Goal: Information Seeking & Learning: Learn about a topic

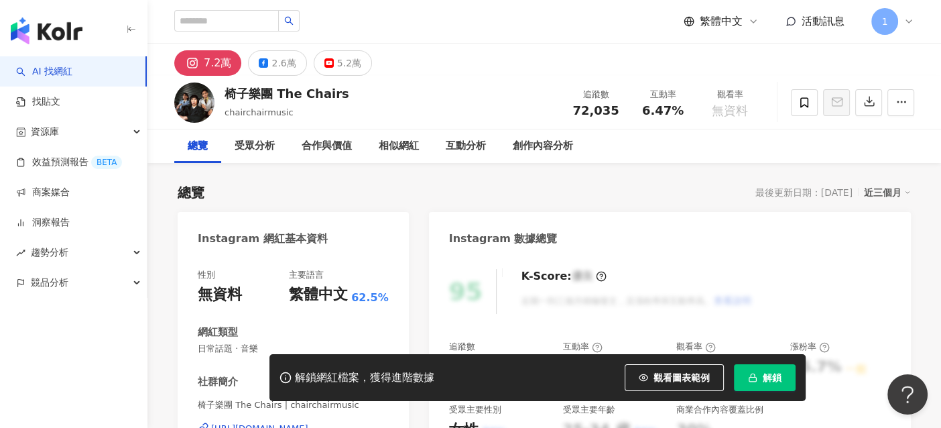
click at [215, 64] on div "7.2萬" at bounding box center [217, 63] width 27 height 19
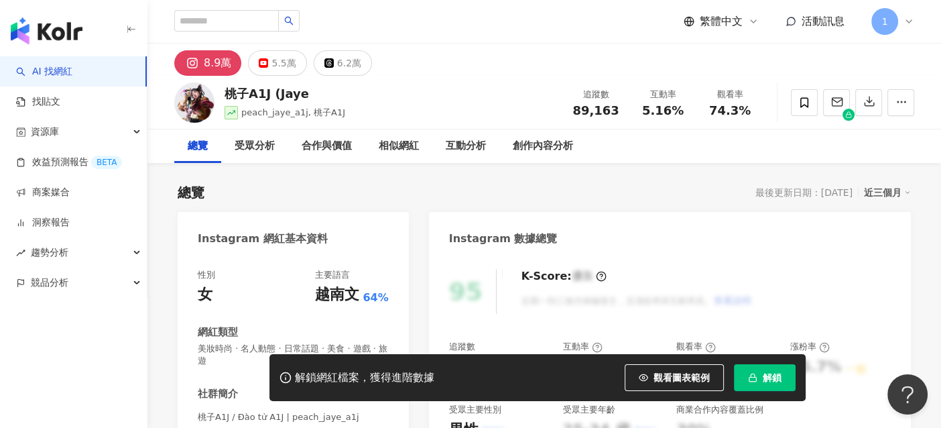
scroll to position [200, 0]
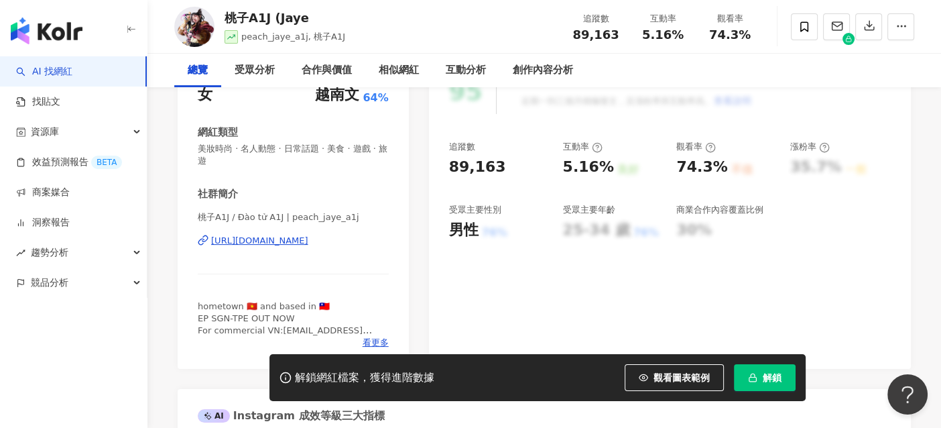
click at [308, 235] on div "https://www.instagram.com/peach_jaye_a1j/" at bounding box center [259, 241] width 97 height 12
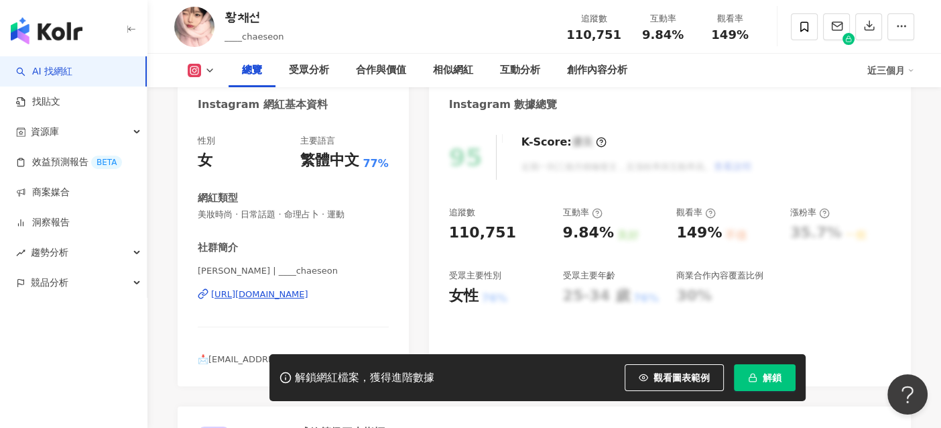
click at [306, 295] on div "https://www.instagram.com/____chaeseon/" at bounding box center [259, 294] width 97 height 12
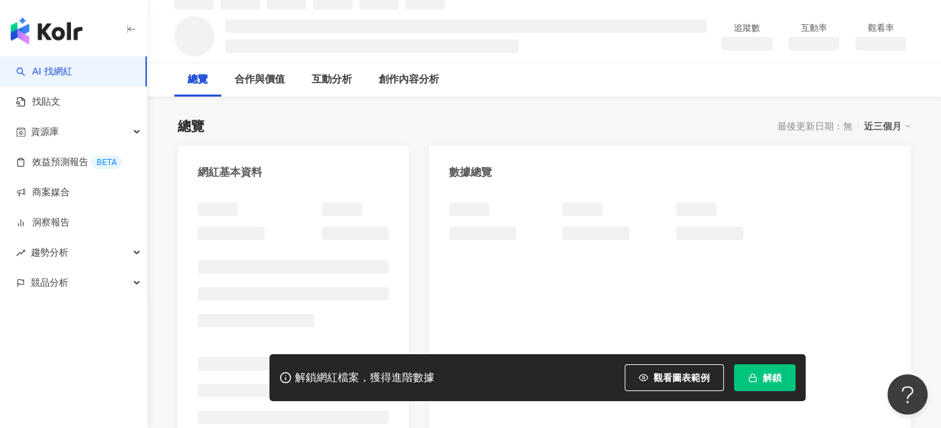
scroll to position [134, 0]
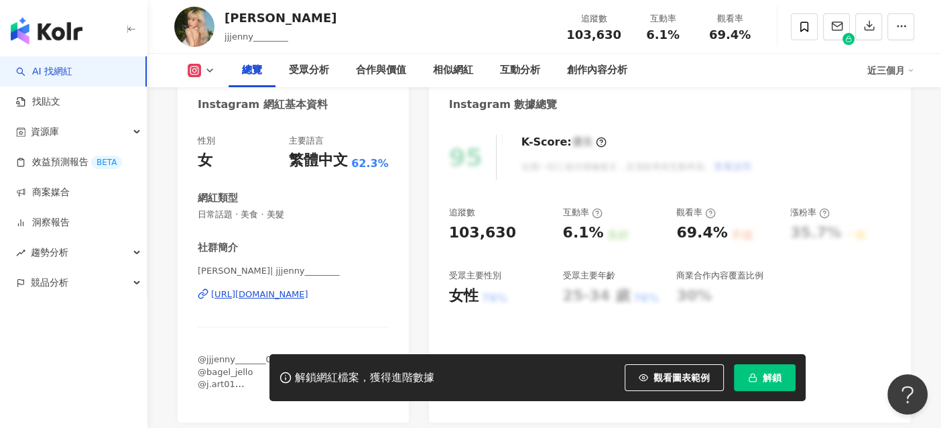
click at [283, 295] on div "https://www.instagram.com/jjjenny________/" at bounding box center [259, 294] width 97 height 12
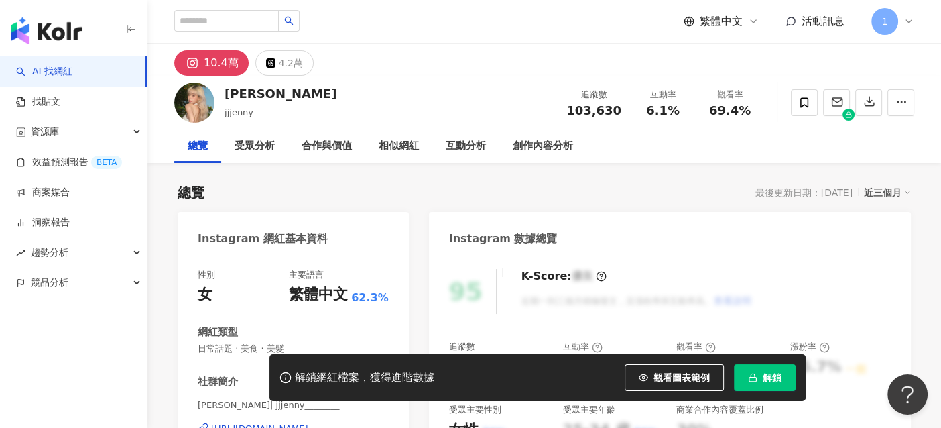
click at [263, 422] on div "https://www.instagram.com/jjjenny________/" at bounding box center [259, 428] width 97 height 12
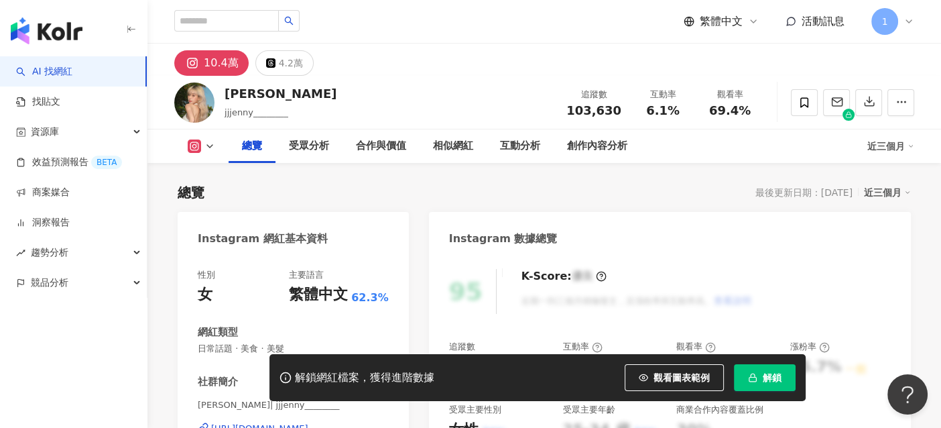
scroll to position [134, 0]
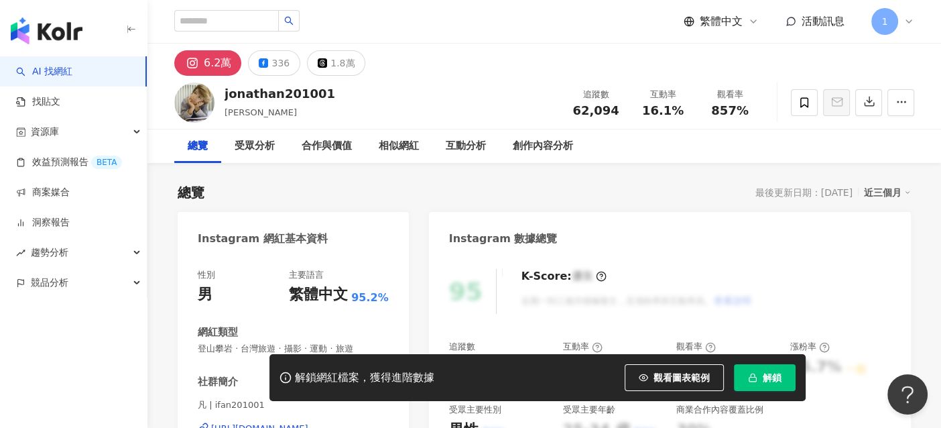
scroll to position [134, 0]
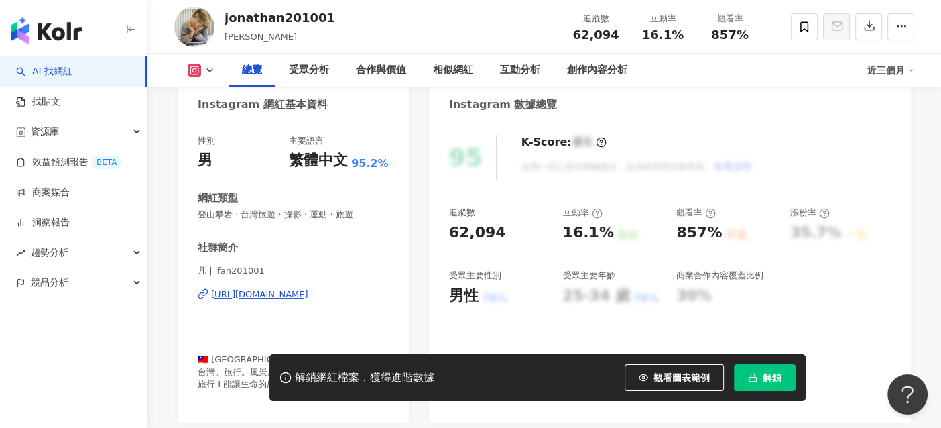
click at [300, 292] on div "https://www.instagram.com/ifan201001/" at bounding box center [259, 294] width 97 height 12
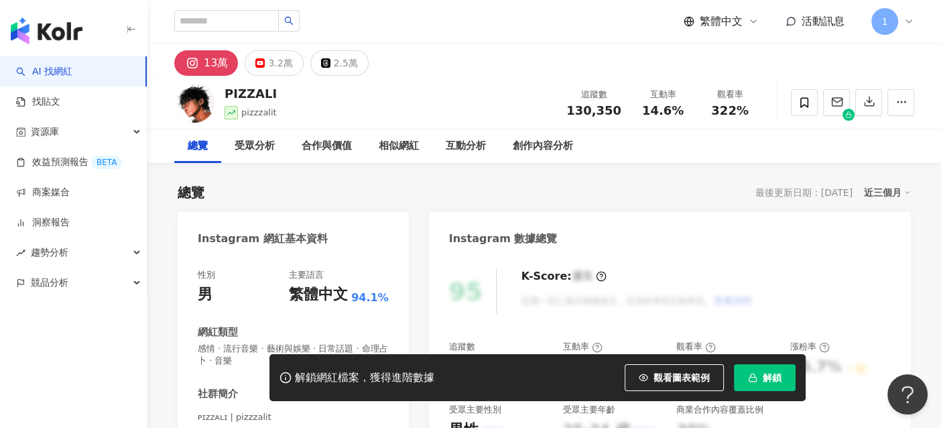
scroll to position [200, 0]
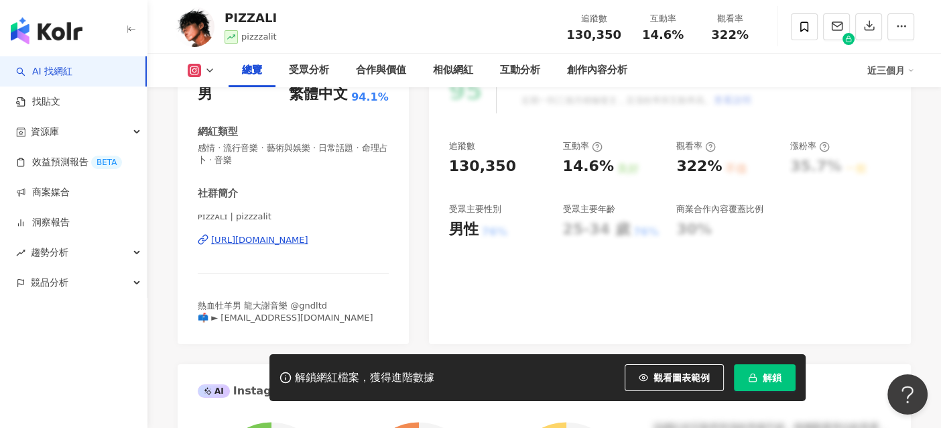
click at [268, 237] on div "https://www.instagram.com/pizzzalit/" at bounding box center [259, 240] width 97 height 12
click at [308, 240] on div "https://www.instagram.com/pizzzalit/" at bounding box center [259, 240] width 97 height 12
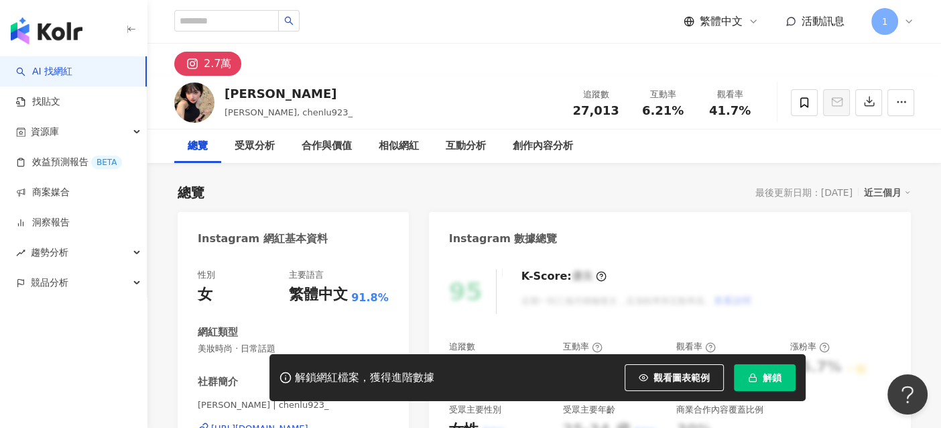
scroll to position [268, 0]
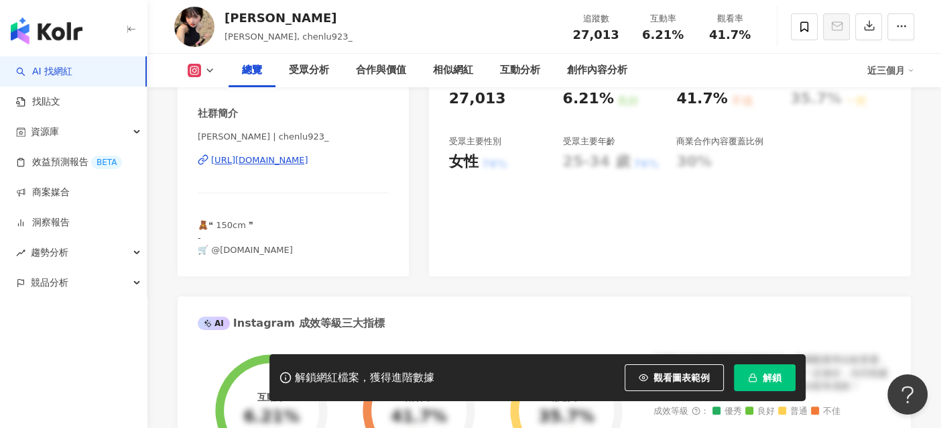
click at [308, 160] on div "[URL][DOMAIN_NAME]" at bounding box center [259, 160] width 97 height 12
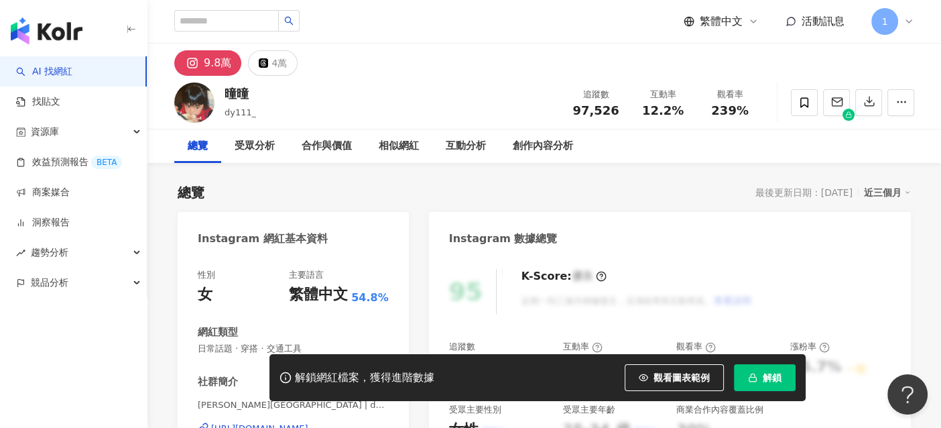
scroll to position [200, 0]
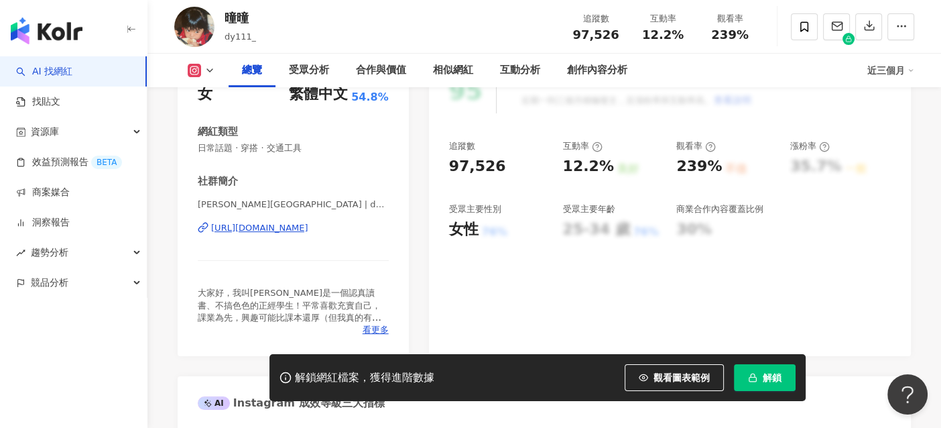
click at [284, 231] on div "https://www.instagram.com/dy111_/" at bounding box center [259, 228] width 97 height 12
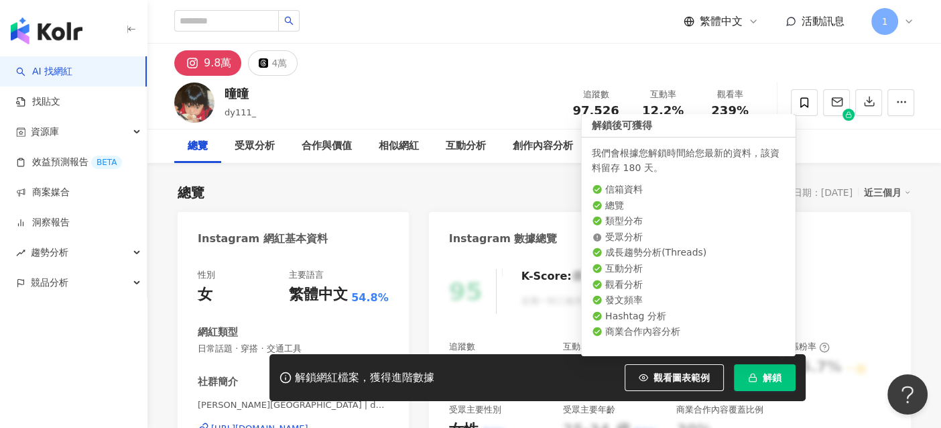
click at [766, 374] on span "解鎖" at bounding box center [772, 377] width 19 height 11
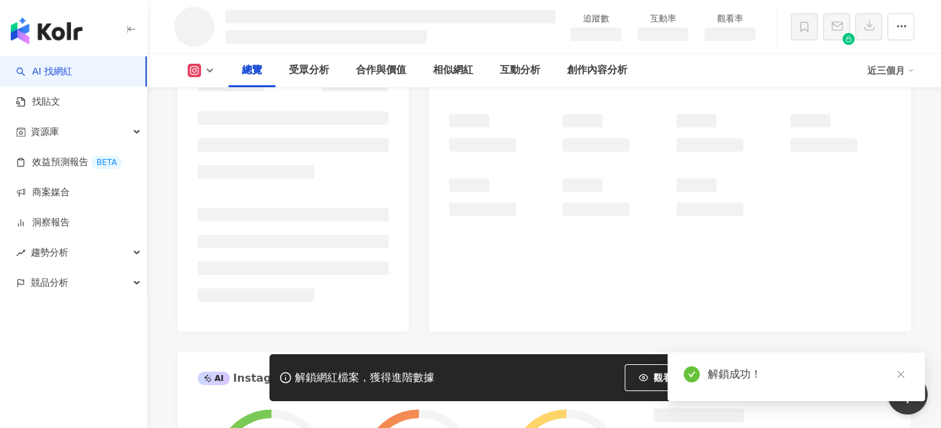
scroll to position [14, 0]
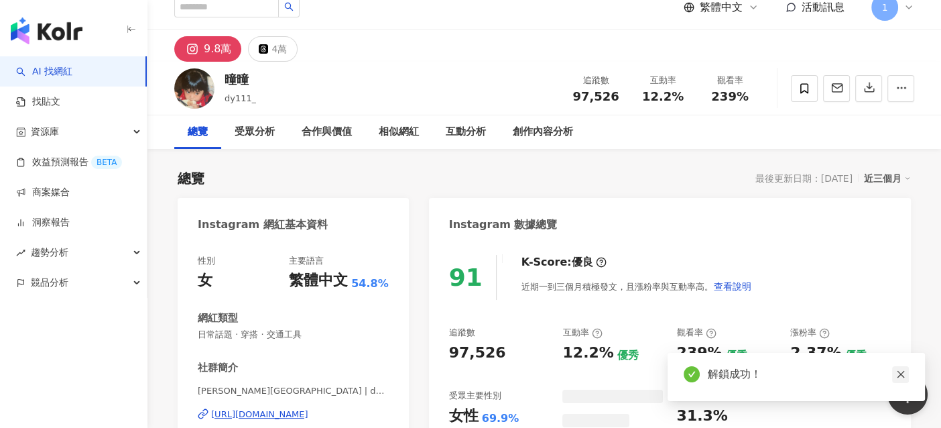
click at [898, 374] on icon "close" at bounding box center [900, 373] width 9 height 9
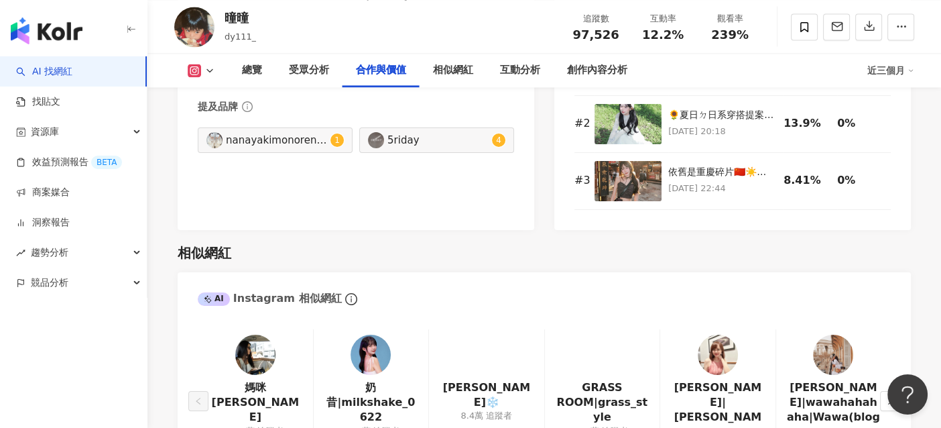
scroll to position [2092, 0]
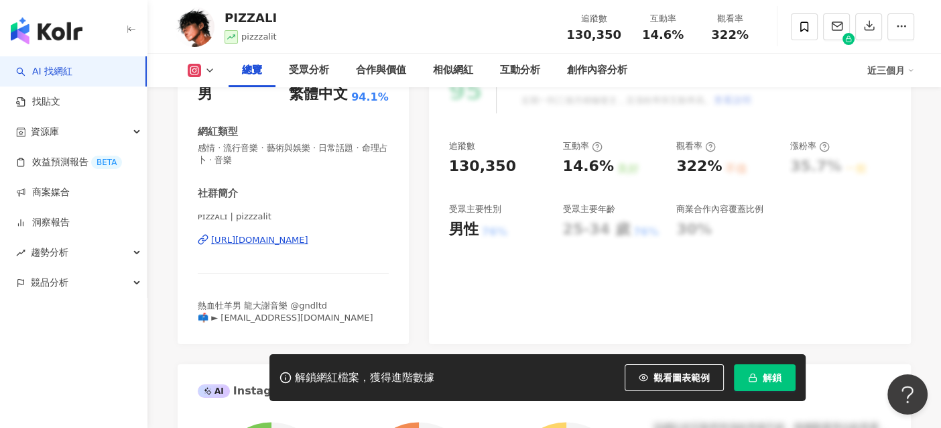
scroll to position [200, 0]
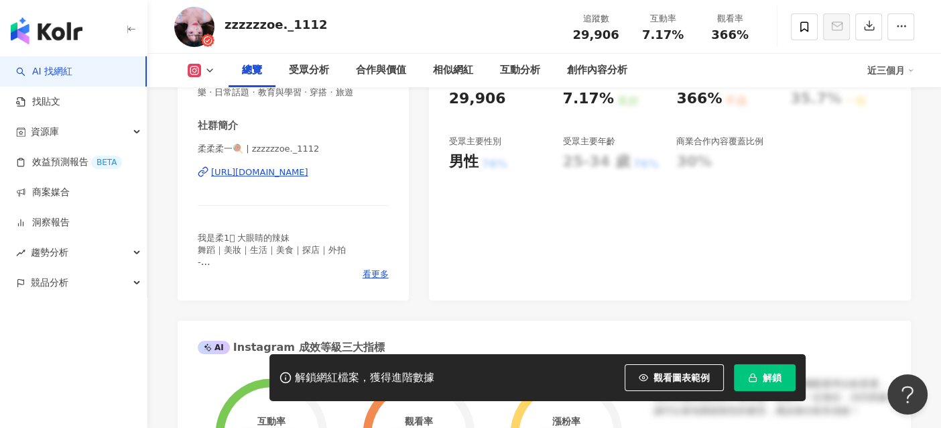
click at [308, 173] on div "https://www.instagram.com/zzzzzzoe._1112/" at bounding box center [259, 172] width 97 height 12
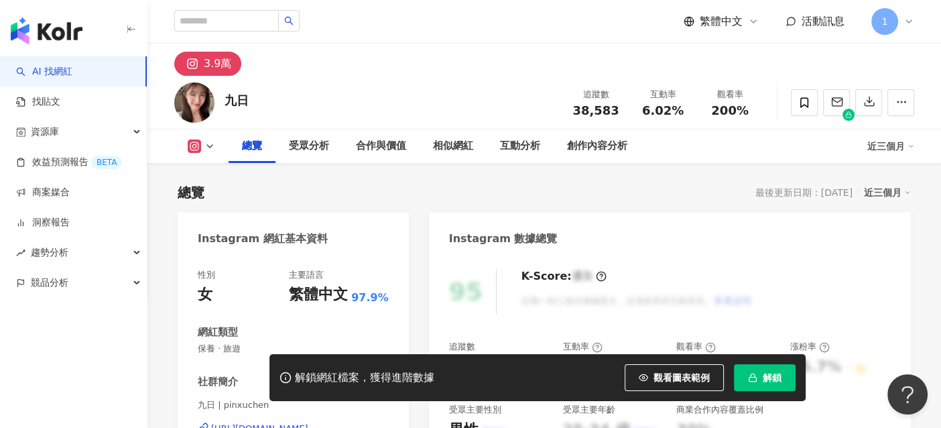
scroll to position [200, 0]
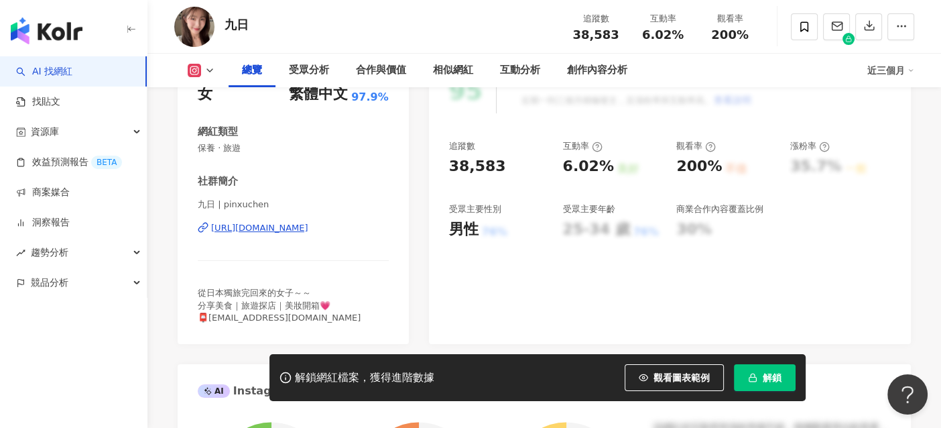
click at [308, 225] on div "https://www.instagram.com/pinxuchen/" at bounding box center [259, 228] width 97 height 12
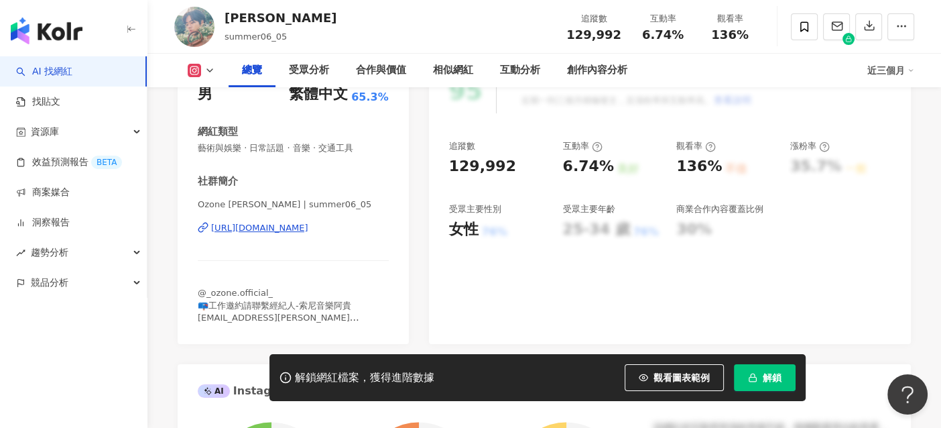
click at [253, 231] on div "https://www.instagram.com/summer06_05/" at bounding box center [259, 228] width 97 height 12
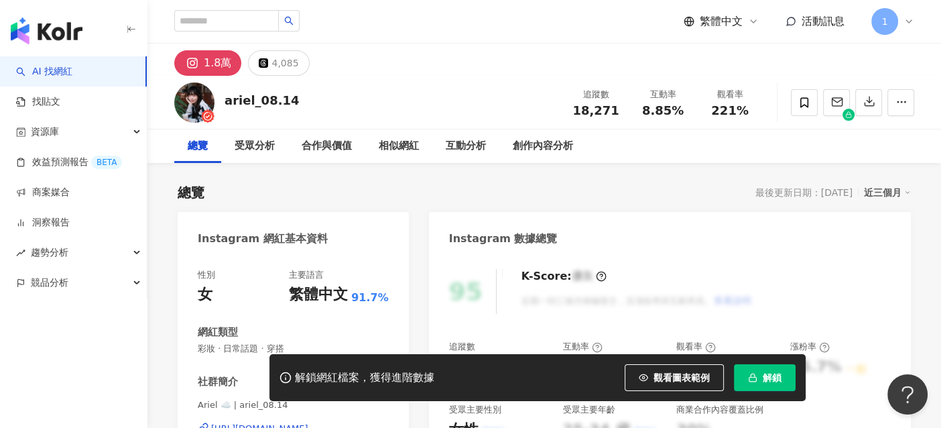
scroll to position [66, 0]
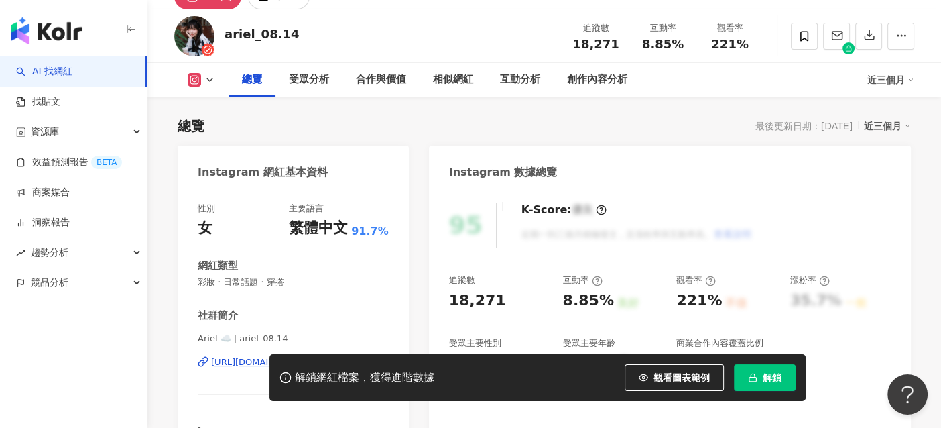
click at [238, 361] on div "解鎖網紅檔案，獲得進階數據 觀看圖表範例 解鎖" at bounding box center [470, 377] width 941 height 47
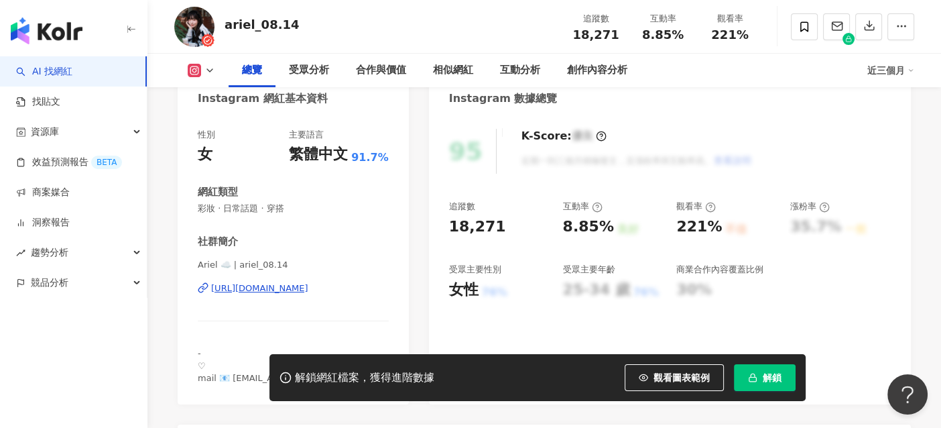
scroll to position [200, 0]
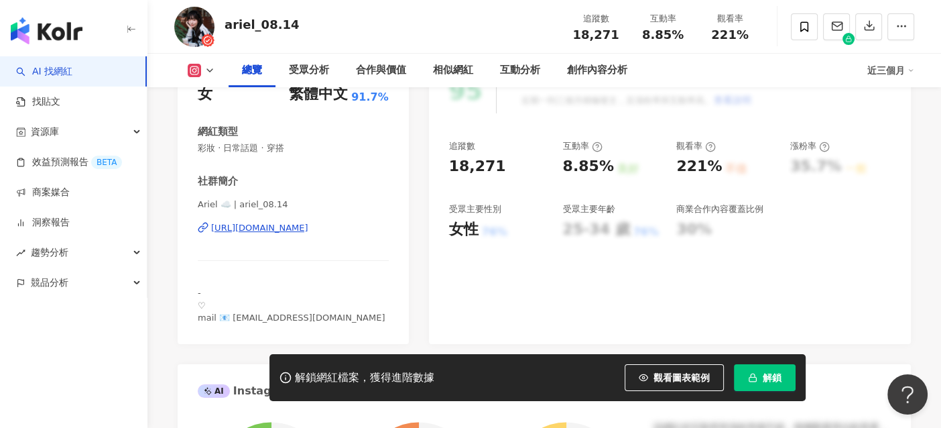
click at [268, 231] on div "https://www.instagram.com/ariel_08.14/" at bounding box center [259, 228] width 97 height 12
click at [278, 227] on div "https://www.instagram.com/ariel_08.14/" at bounding box center [259, 228] width 97 height 12
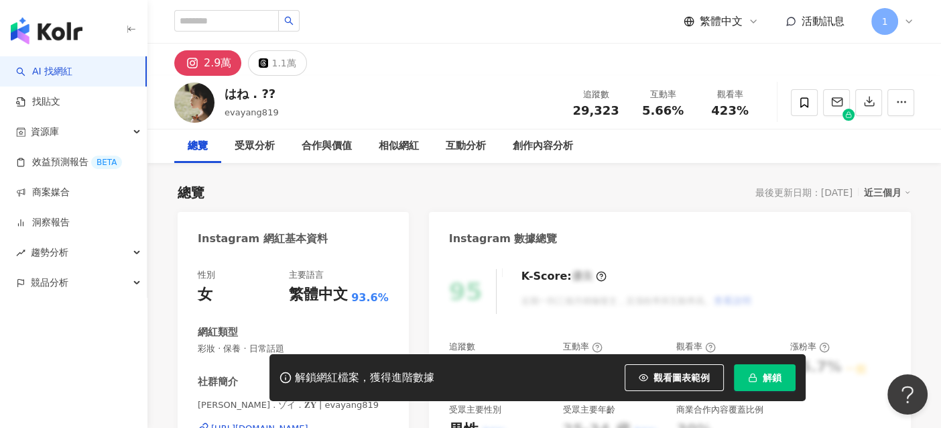
scroll to position [134, 0]
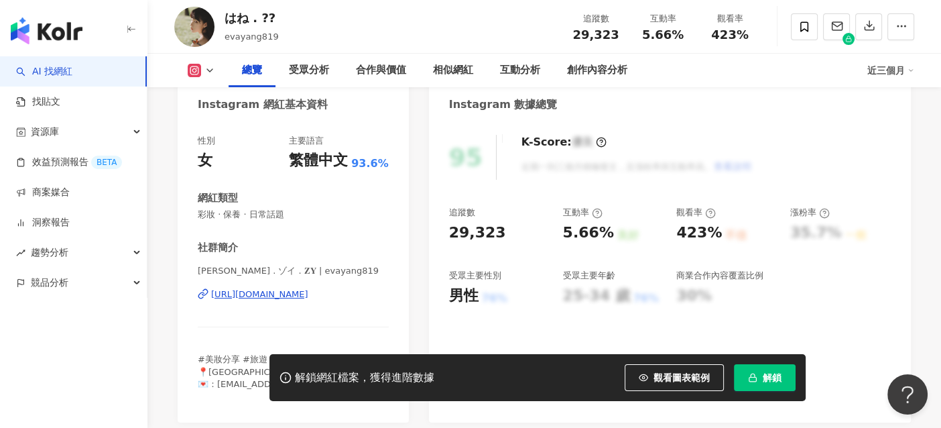
click at [308, 295] on div "https://www.instagram.com/evayang819/" at bounding box center [259, 294] width 97 height 12
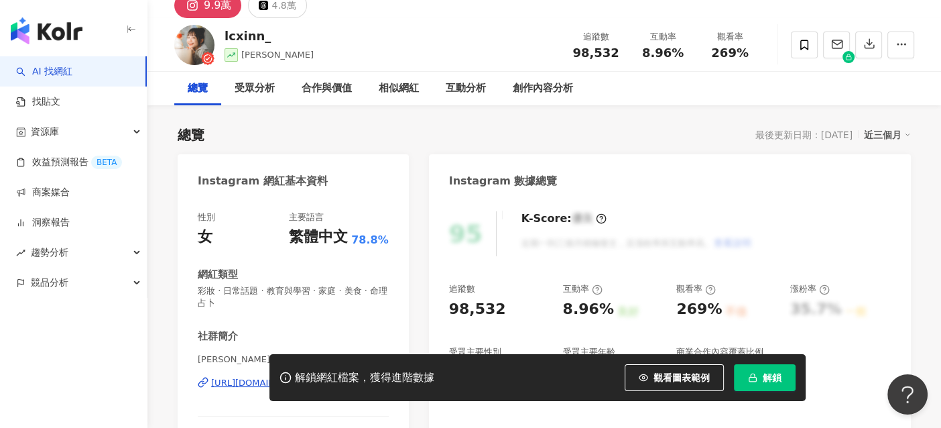
scroll to position [134, 0]
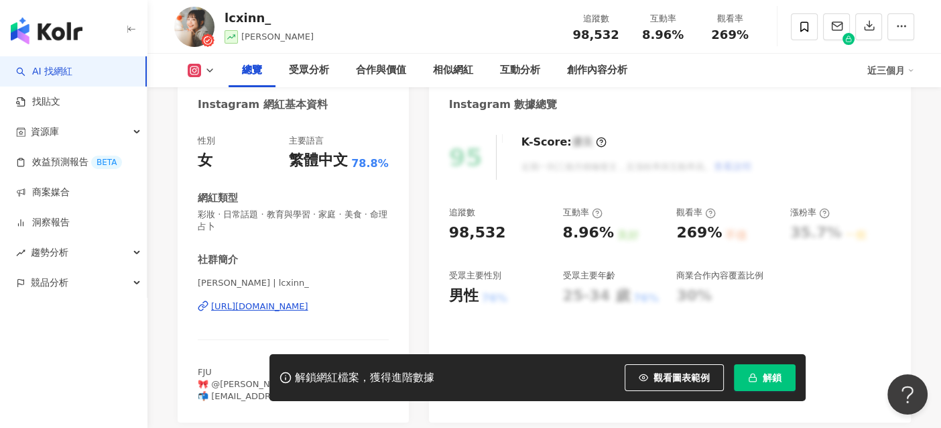
click at [288, 305] on div "https://www.instagram.com/lcxinn_/" at bounding box center [259, 306] width 97 height 12
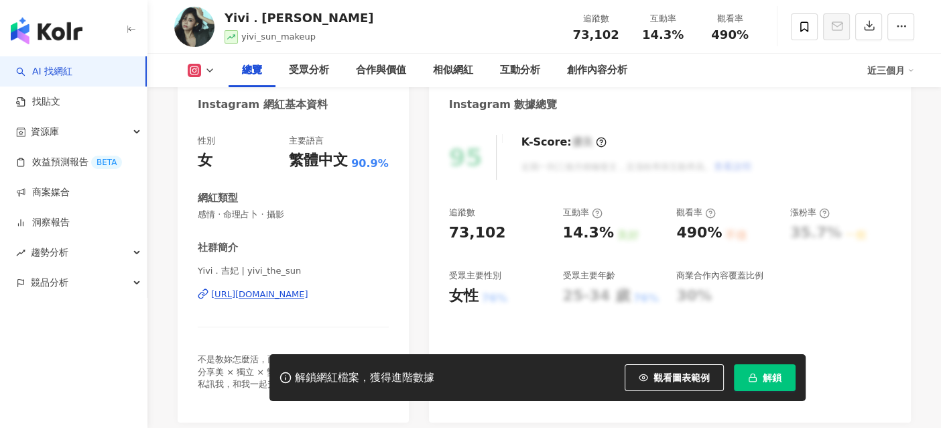
click at [268, 291] on div "https://www.instagram.com/yivi_the_sun/" at bounding box center [259, 294] width 97 height 12
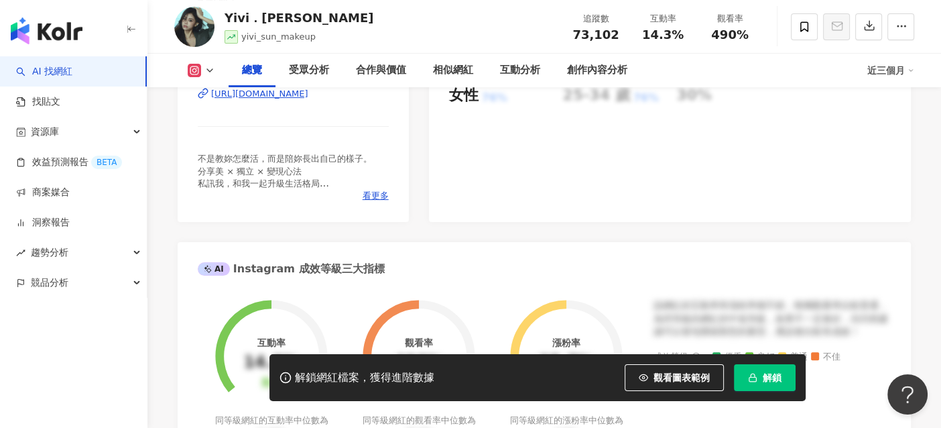
scroll to position [335, 0]
click at [288, 93] on div "https://www.instagram.com/yivi_the_sun/" at bounding box center [259, 94] width 97 height 12
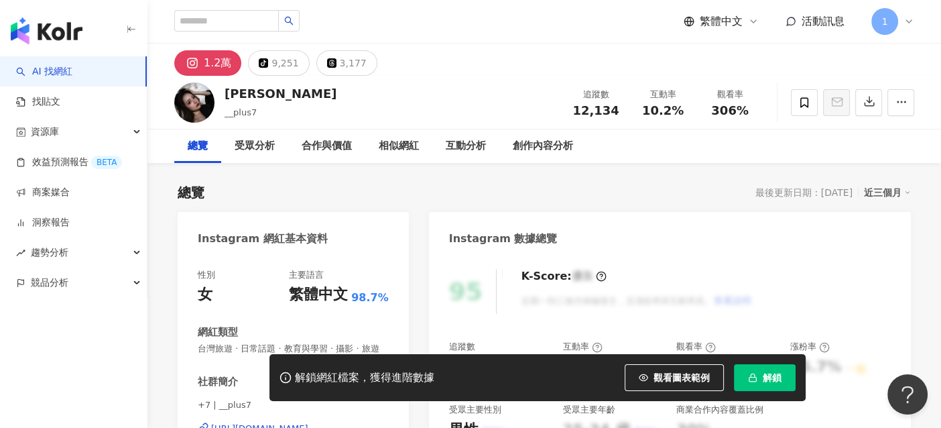
scroll to position [134, 0]
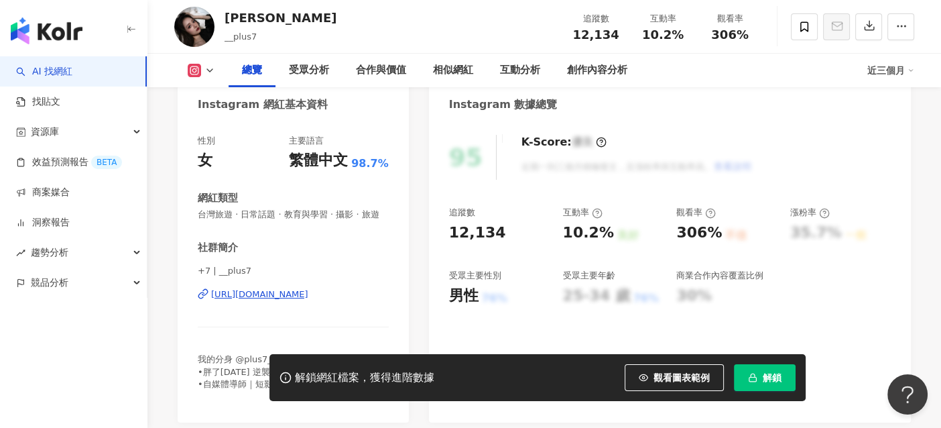
click at [267, 295] on div "https://www.instagram.com/__plus7/" at bounding box center [259, 294] width 97 height 12
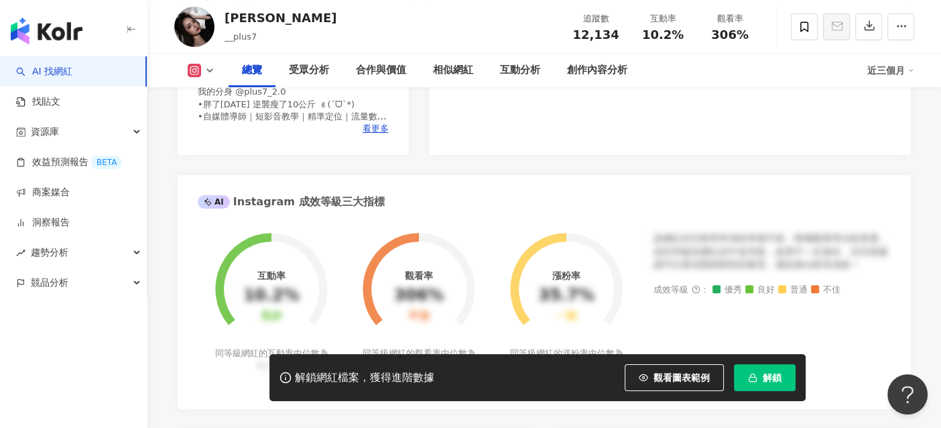
scroll to position [268, 0]
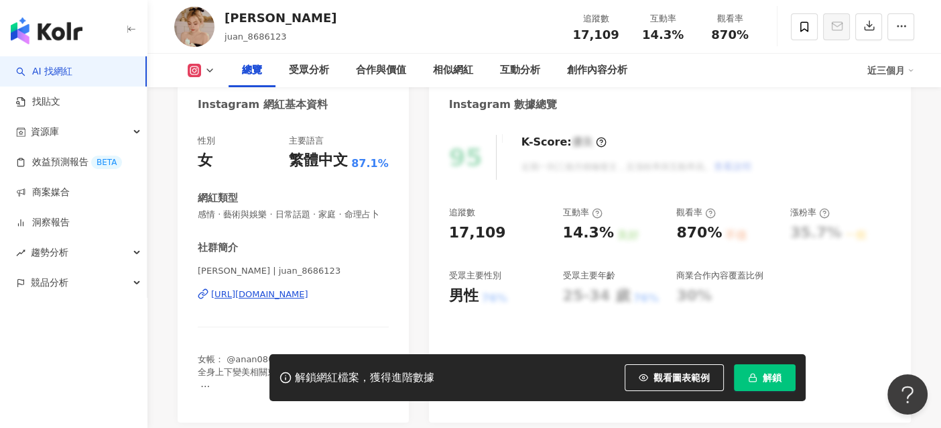
click at [291, 293] on div "[URL][DOMAIN_NAME]" at bounding box center [259, 294] width 97 height 12
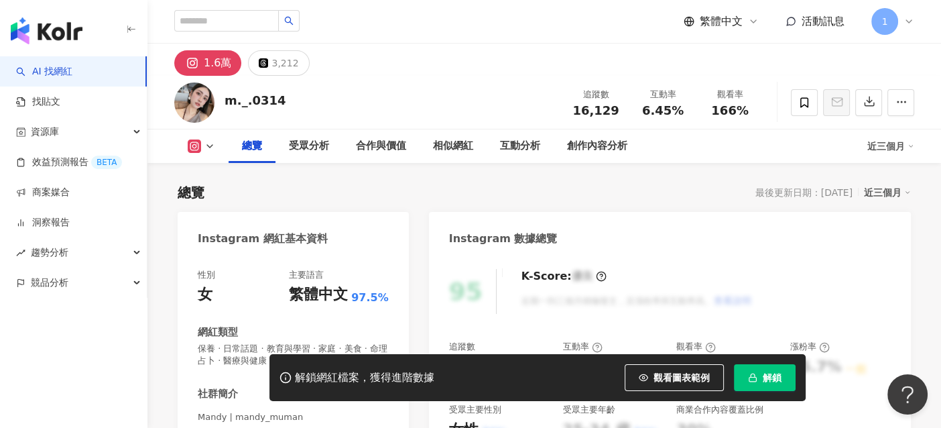
scroll to position [134, 0]
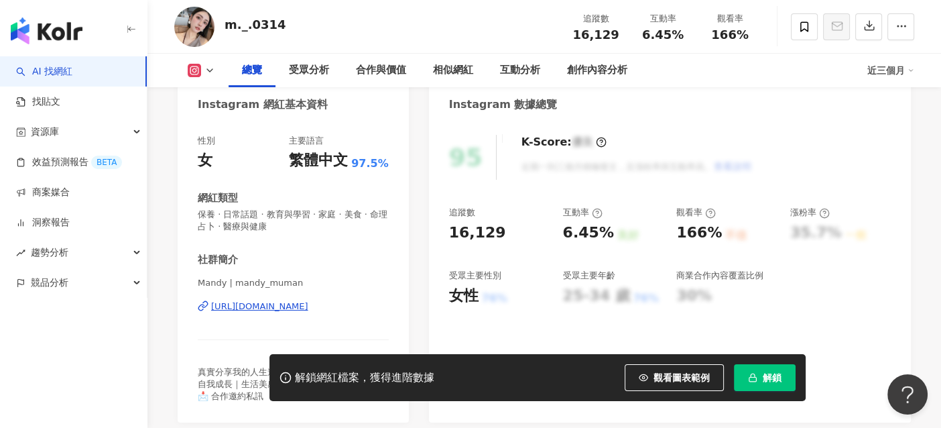
click at [261, 304] on div "https://www.instagram.com/mandy_muman/" at bounding box center [259, 306] width 97 height 12
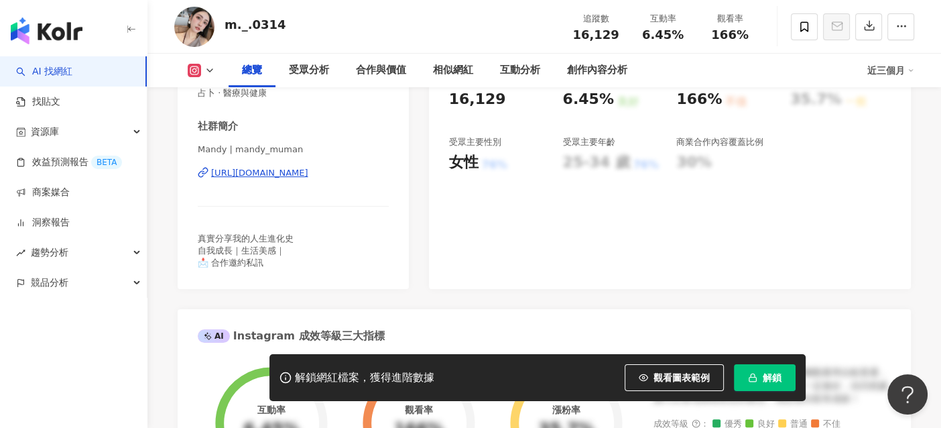
scroll to position [268, 0]
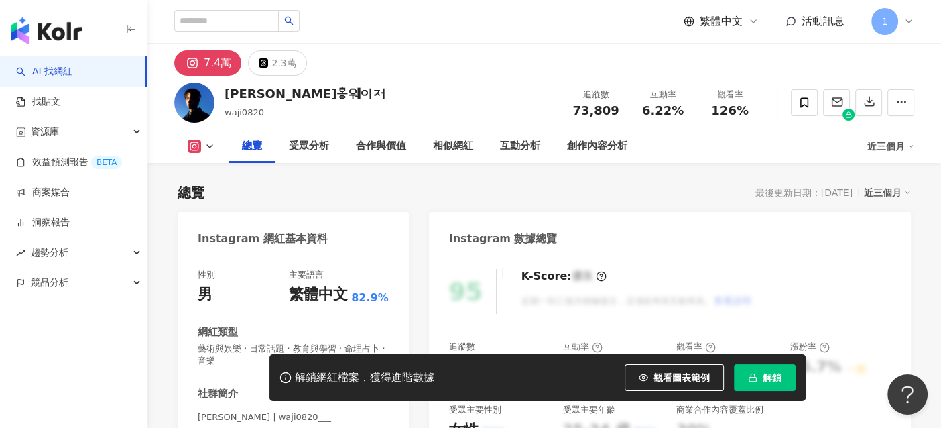
scroll to position [268, 0]
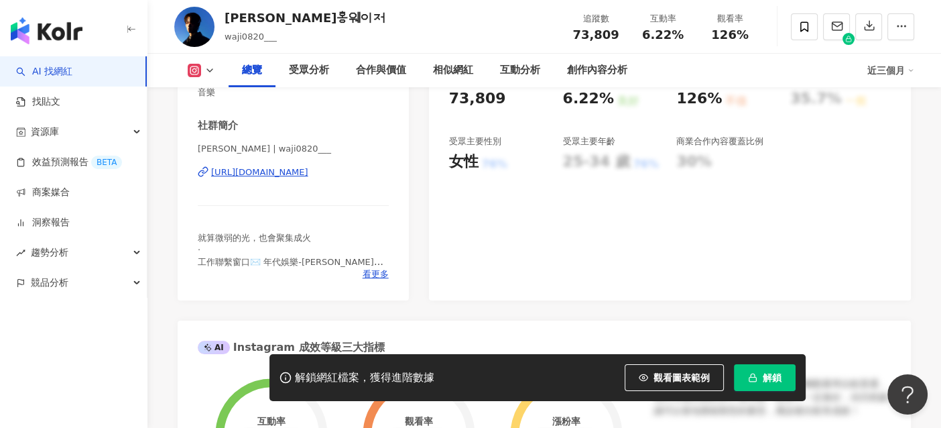
click at [308, 174] on div "https://www.instagram.com/waji0820___/" at bounding box center [259, 172] width 97 height 12
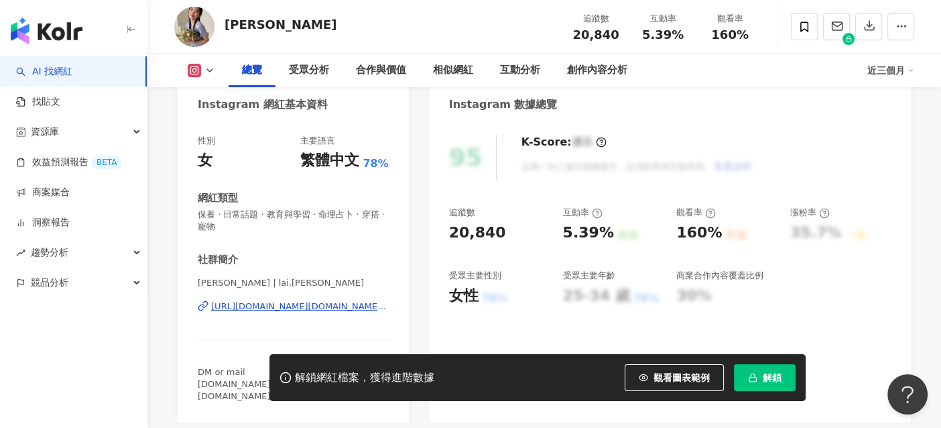
scroll to position [200, 0]
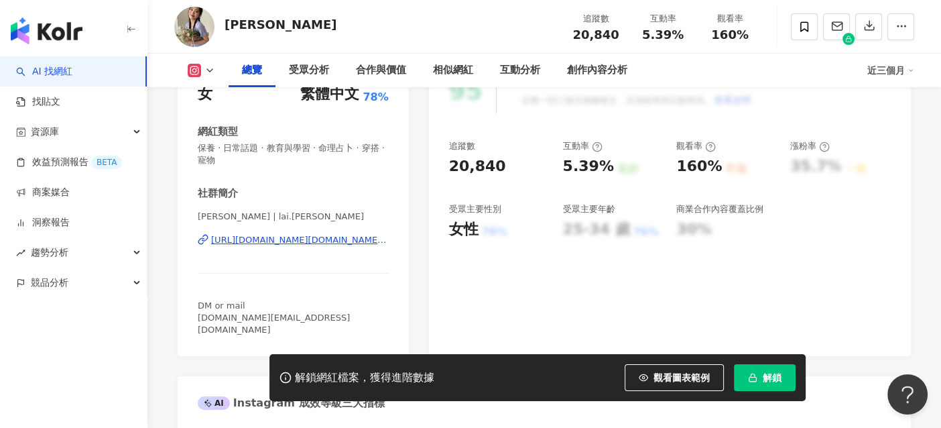
click at [322, 240] on div "https://www.instagram.com/lai.jenny/" at bounding box center [300, 240] width 178 height 12
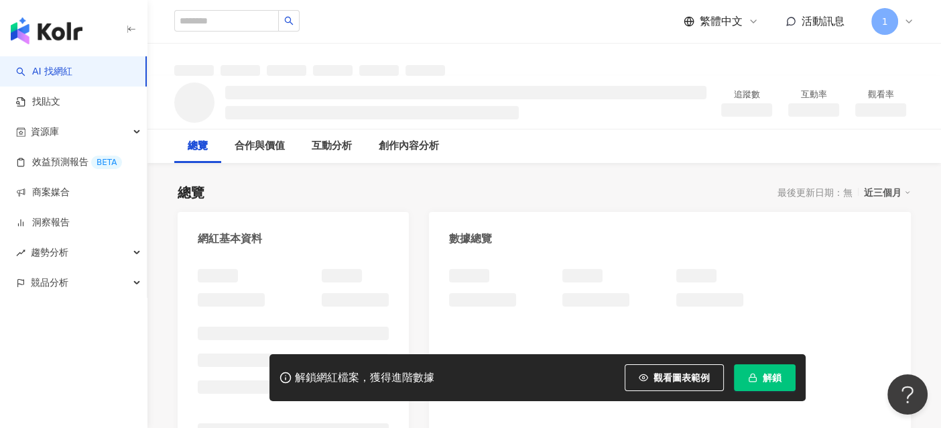
scroll to position [66, 0]
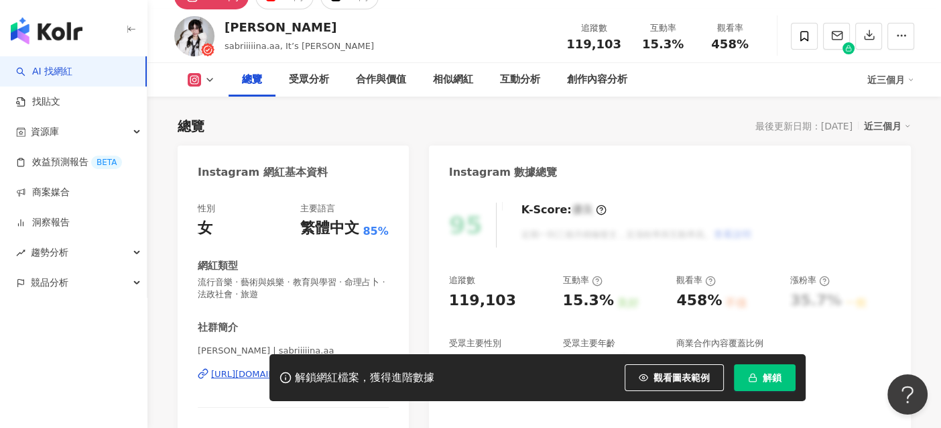
scroll to position [186, 0]
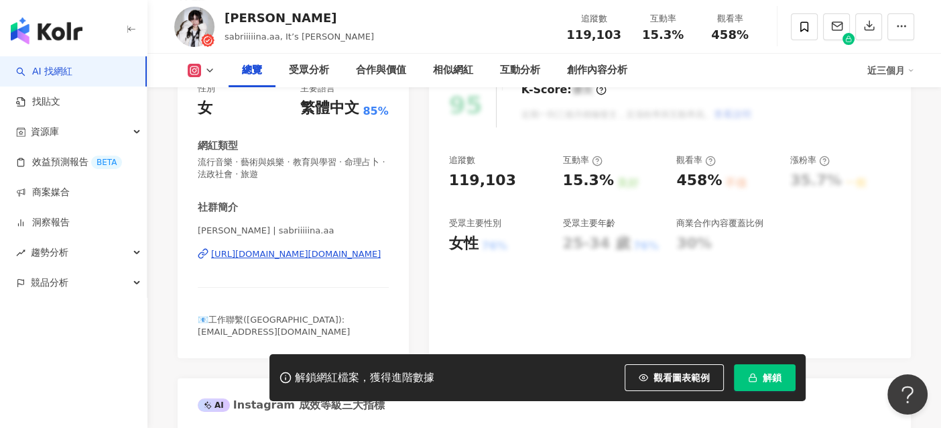
click at [289, 250] on div "[URL][DOMAIN_NAME][DOMAIN_NAME]" at bounding box center [296, 254] width 170 height 12
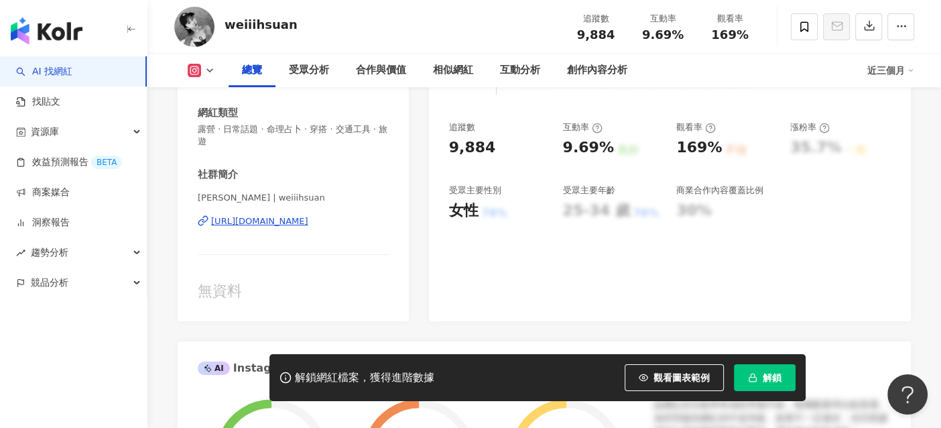
scroll to position [268, 0]
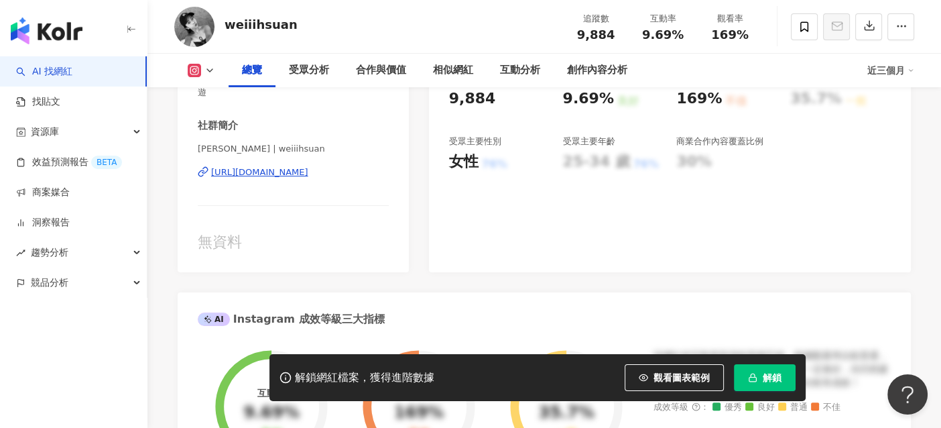
click at [308, 166] on div "[URL][DOMAIN_NAME]" at bounding box center [259, 172] width 97 height 12
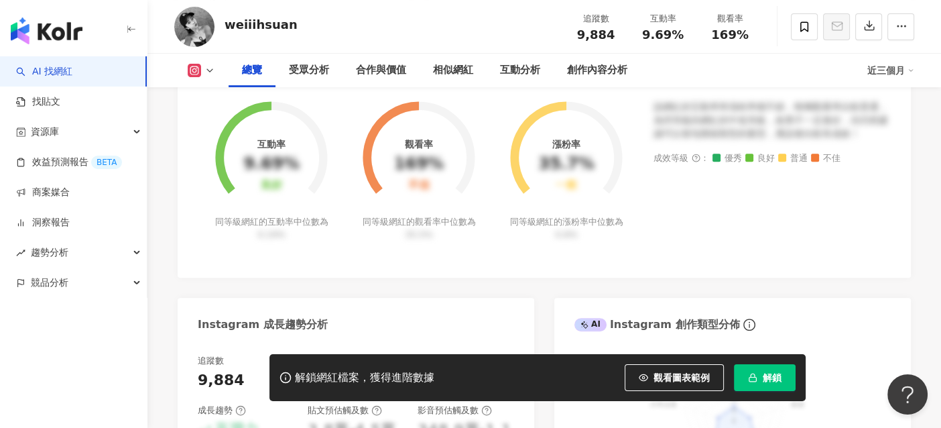
scroll to position [536, 0]
